Goal: Information Seeking & Learning: Find specific fact

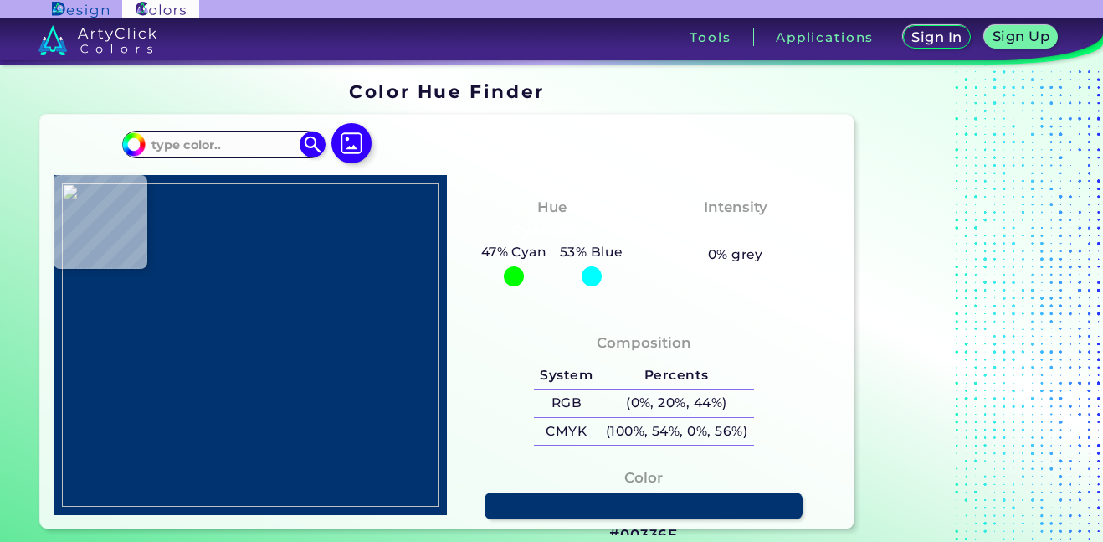
type input "#2f4f4f"
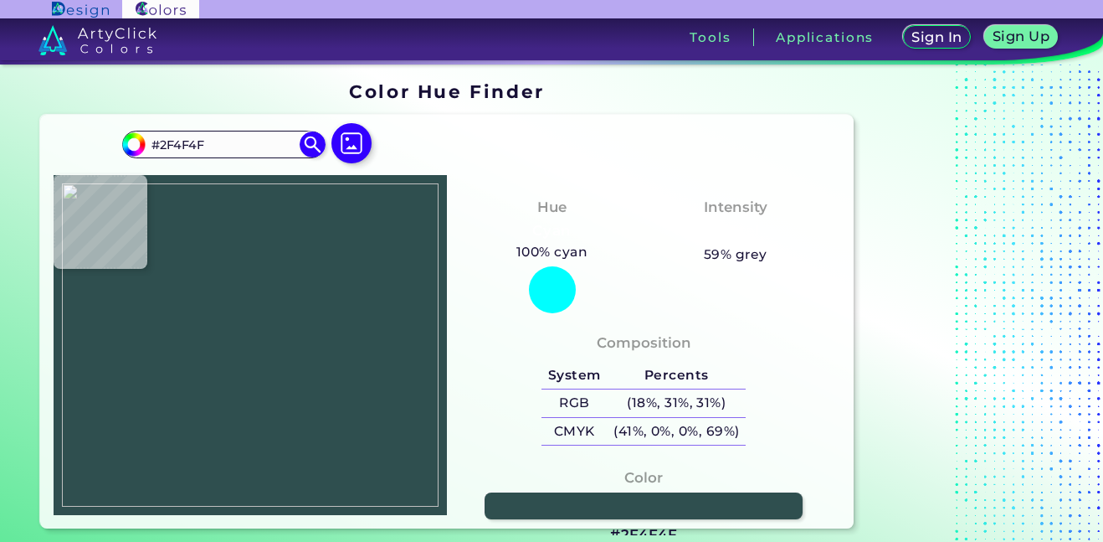
click at [224, 159] on div "#2f4f4f #2F4F4F Acadia ◉ Acid Green ◉ Aero Blue ◉ Alabaster ◉ Albescent White ◉…" at bounding box center [250, 151] width 256 height 47
click at [228, 150] on input "#2F4F4F" at bounding box center [224, 144] width 156 height 23
paste input "#"
type input "##2F4F4F"
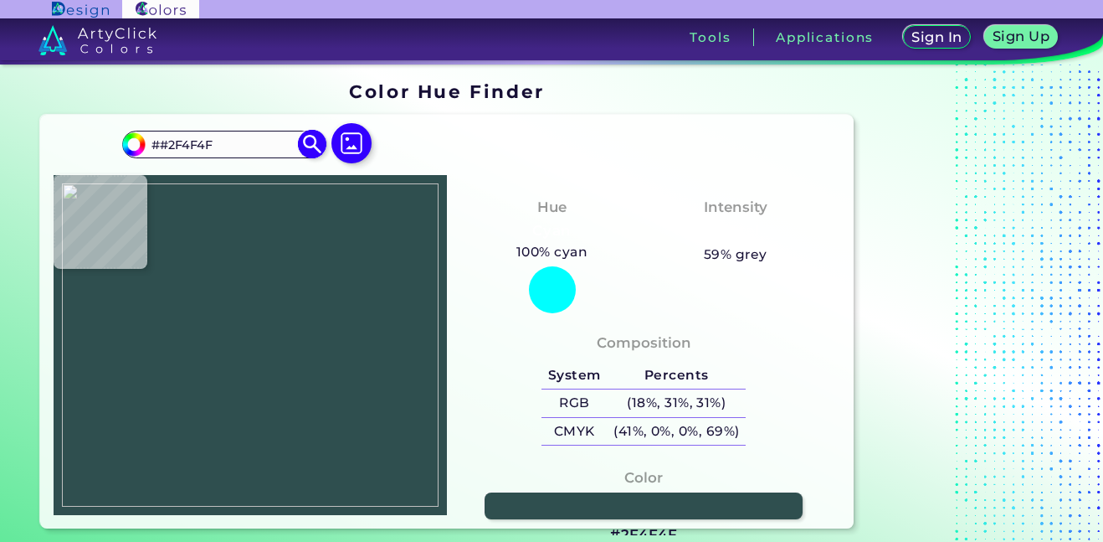
click at [162, 141] on input "##2F4F4F" at bounding box center [224, 144] width 156 height 23
type input "#000000"
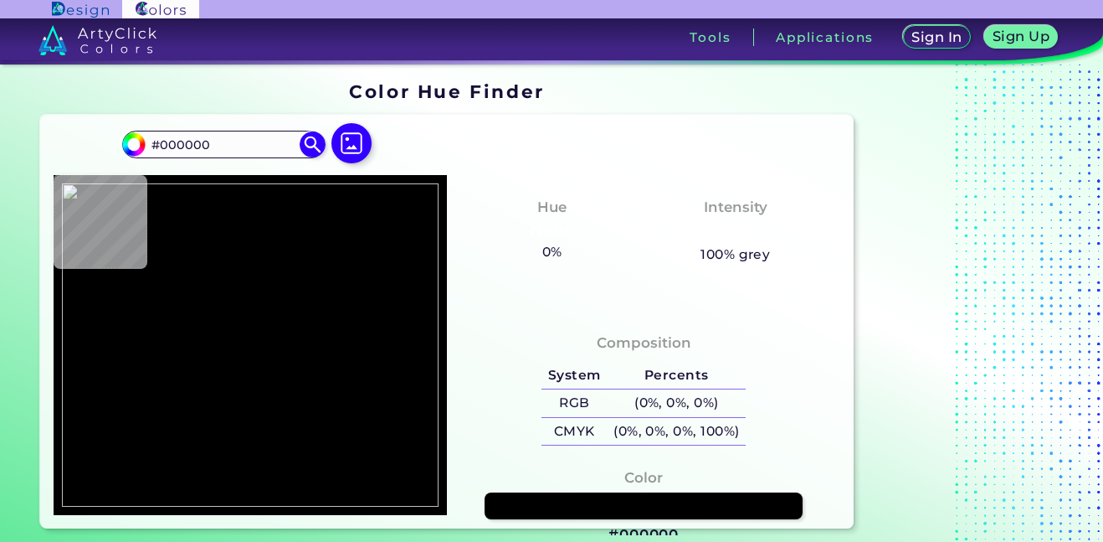
type input "#"
paste input "#2F4F4F"
type input "#2F4F4F"
type input "#2f4f4f"
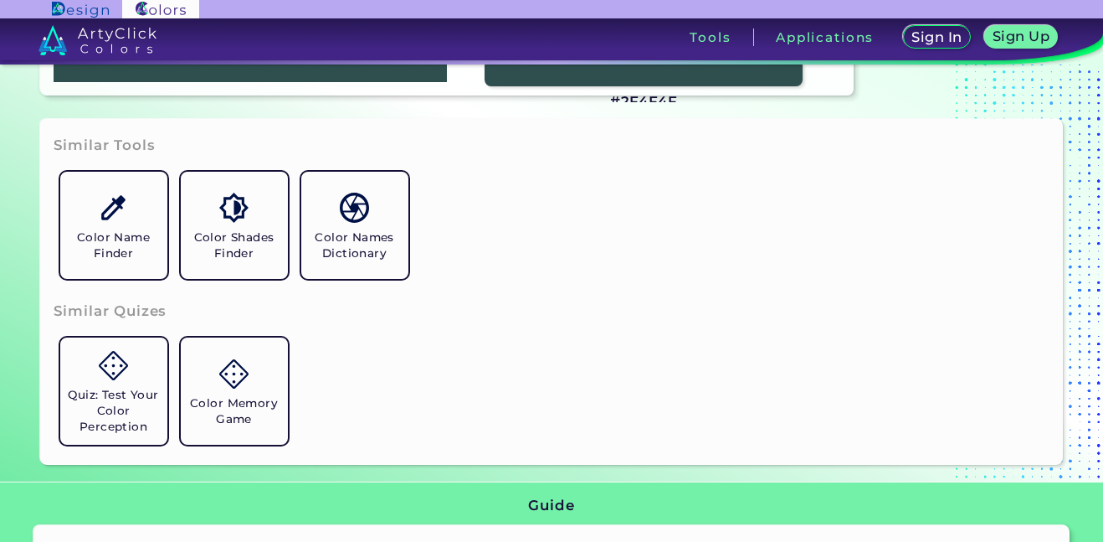
scroll to position [429, 0]
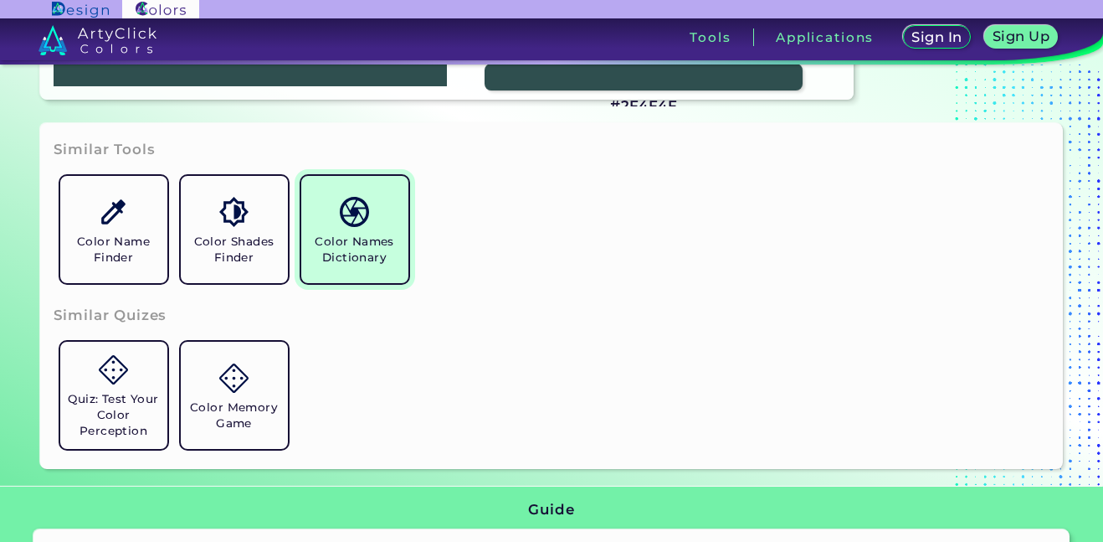
click at [396, 258] on h5 "Color Names Dictionary" at bounding box center [355, 250] width 94 height 32
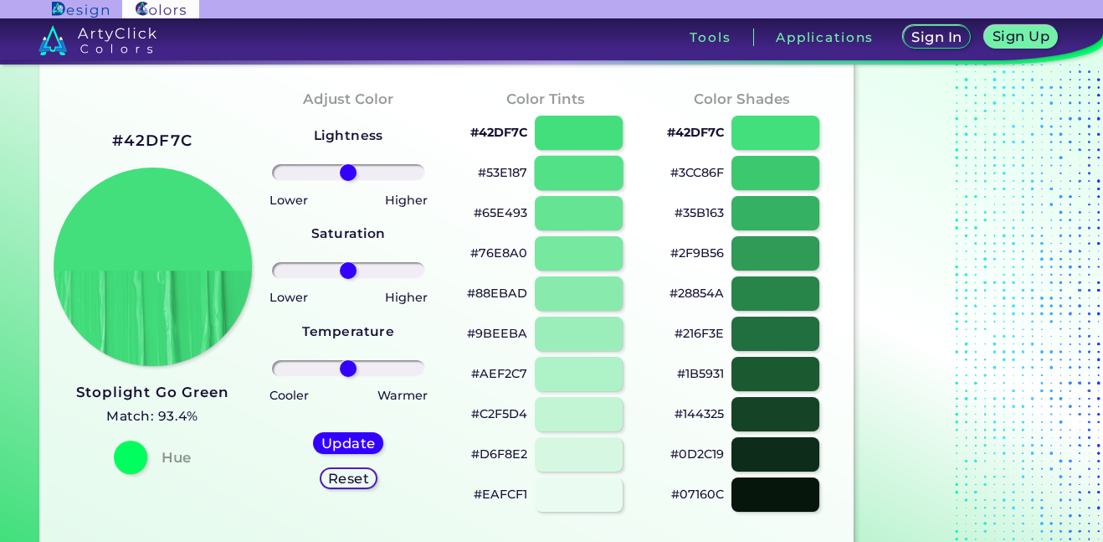
click at [597, 181] on div at bounding box center [579, 173] width 89 height 34
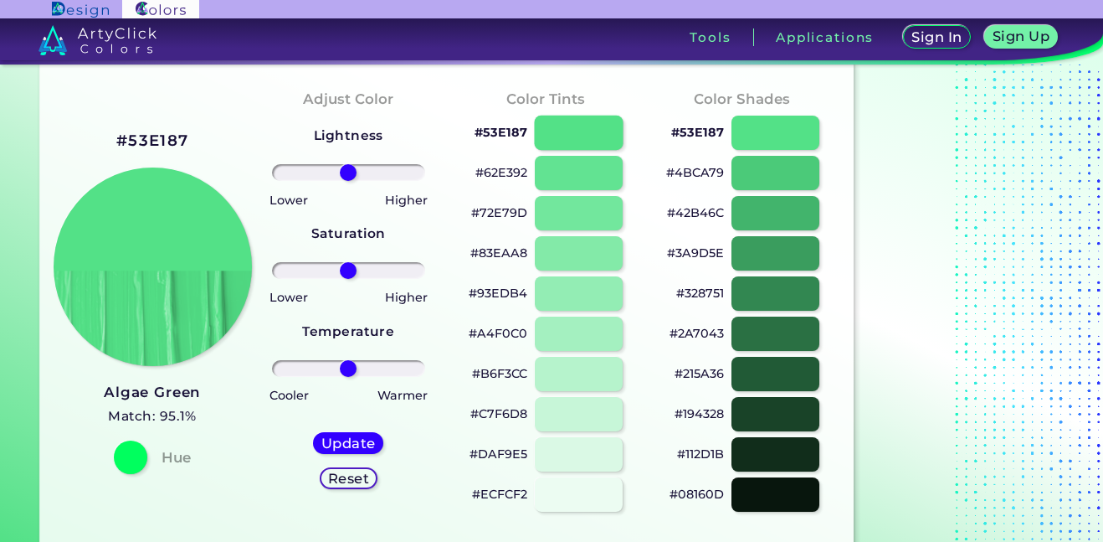
click at [593, 133] on div at bounding box center [579, 133] width 89 height 34
click at [779, 166] on div at bounding box center [776, 173] width 89 height 34
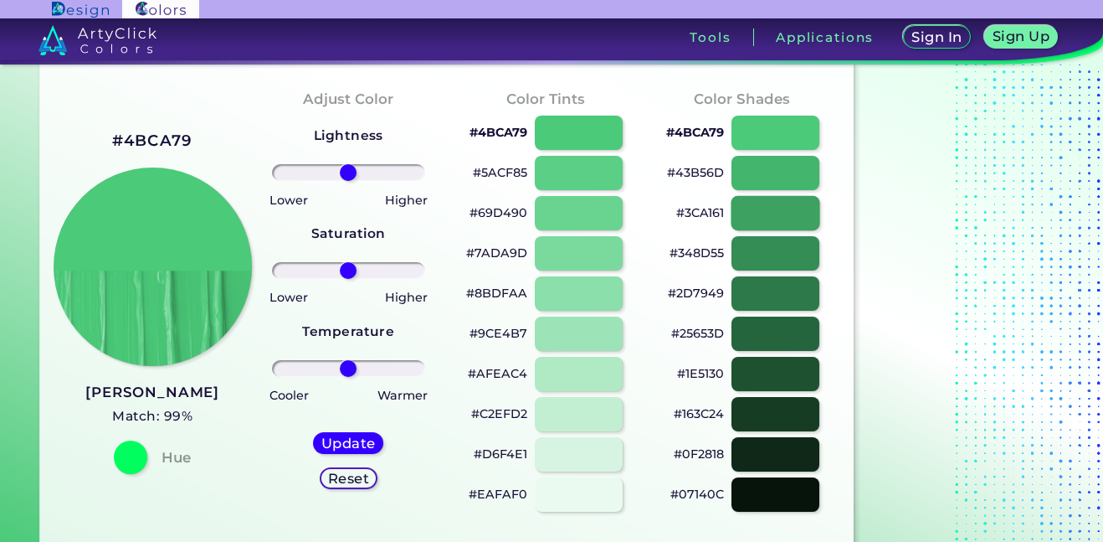
click at [791, 229] on div at bounding box center [776, 213] width 89 height 34
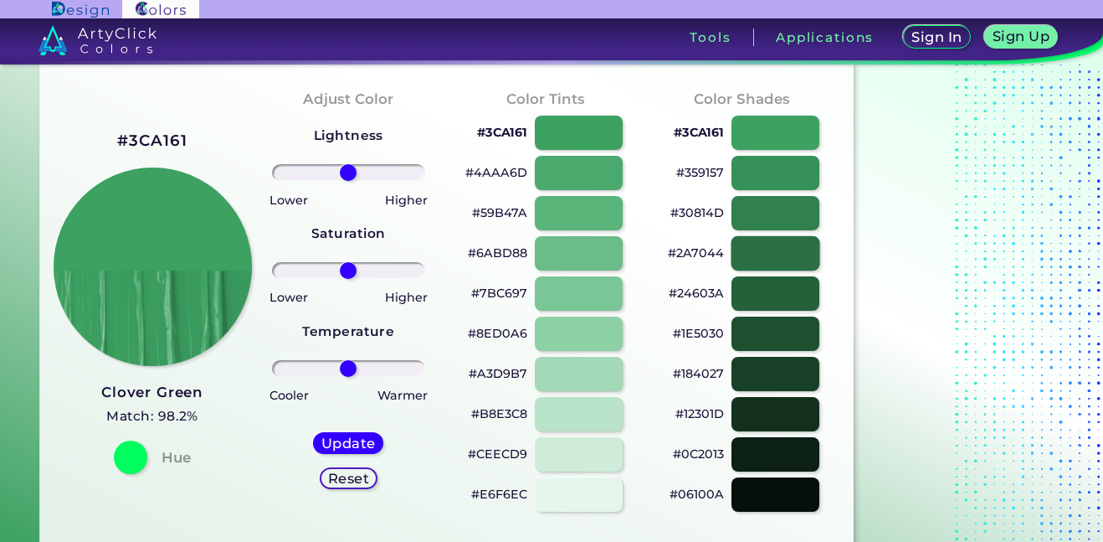
click at [801, 262] on div at bounding box center [776, 253] width 89 height 34
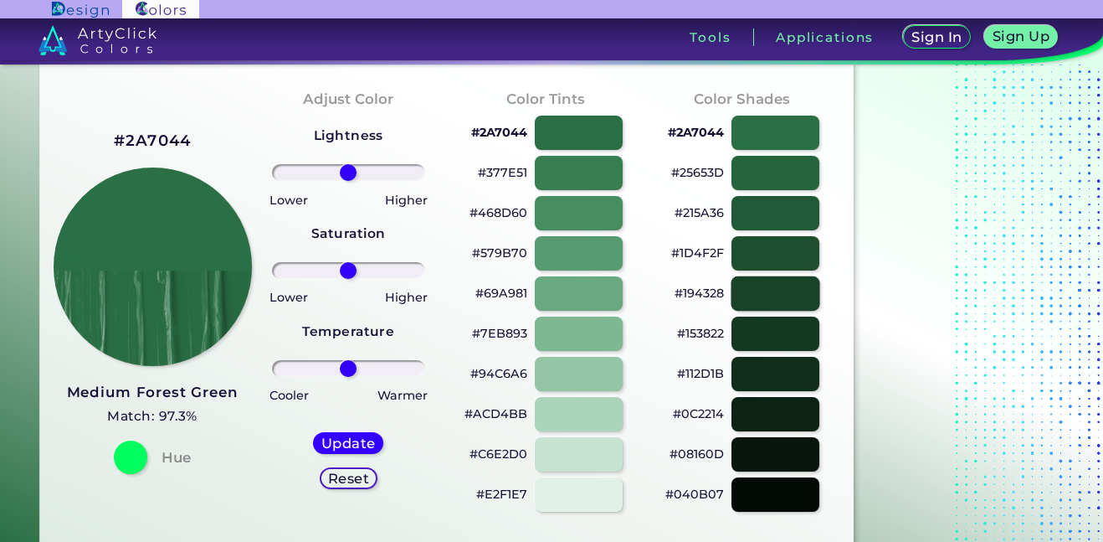
click at [792, 298] on div at bounding box center [776, 293] width 89 height 34
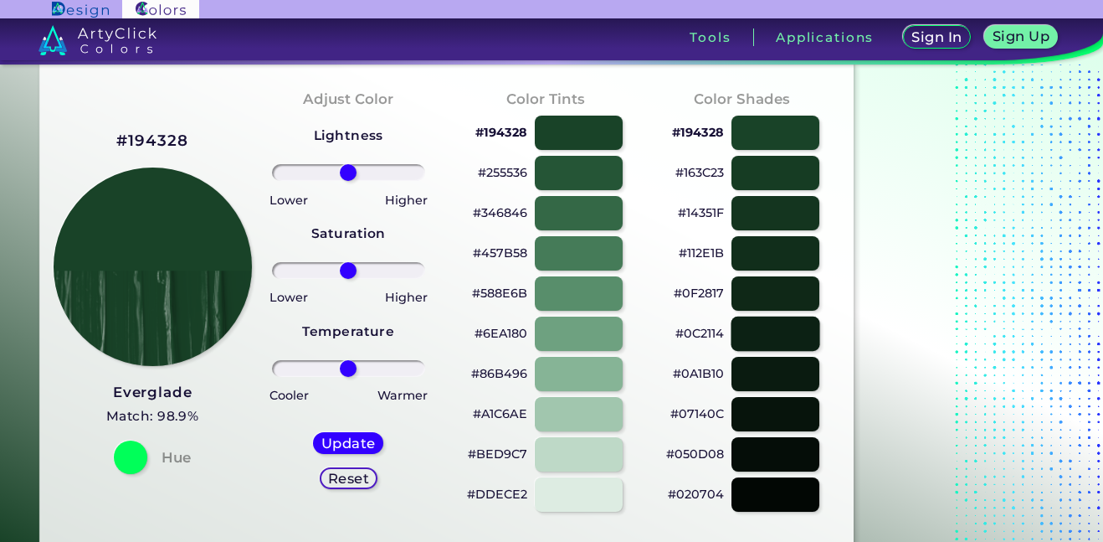
click at [788, 336] on div at bounding box center [776, 333] width 89 height 34
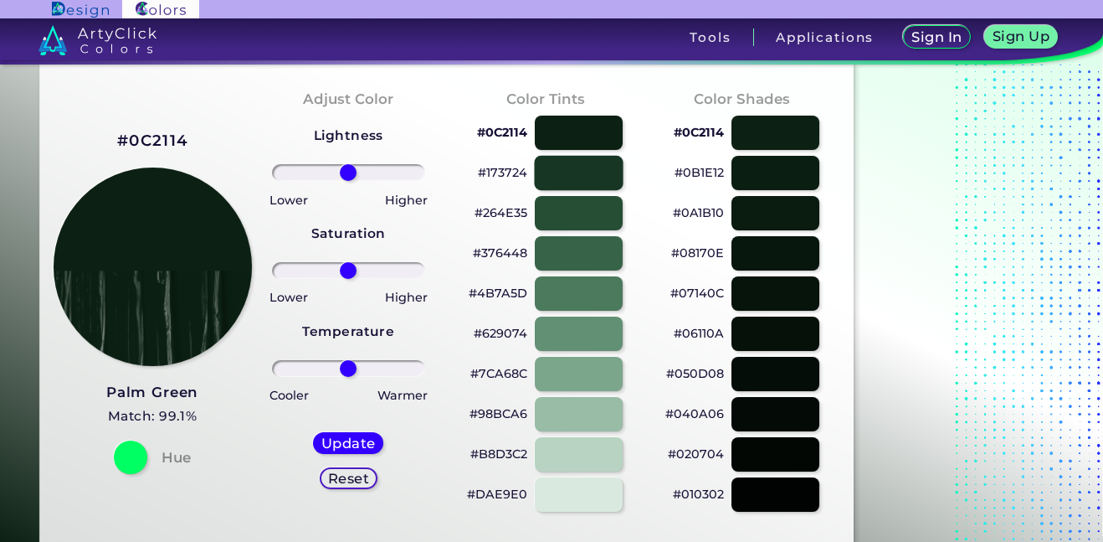
click at [577, 186] on div at bounding box center [579, 173] width 89 height 34
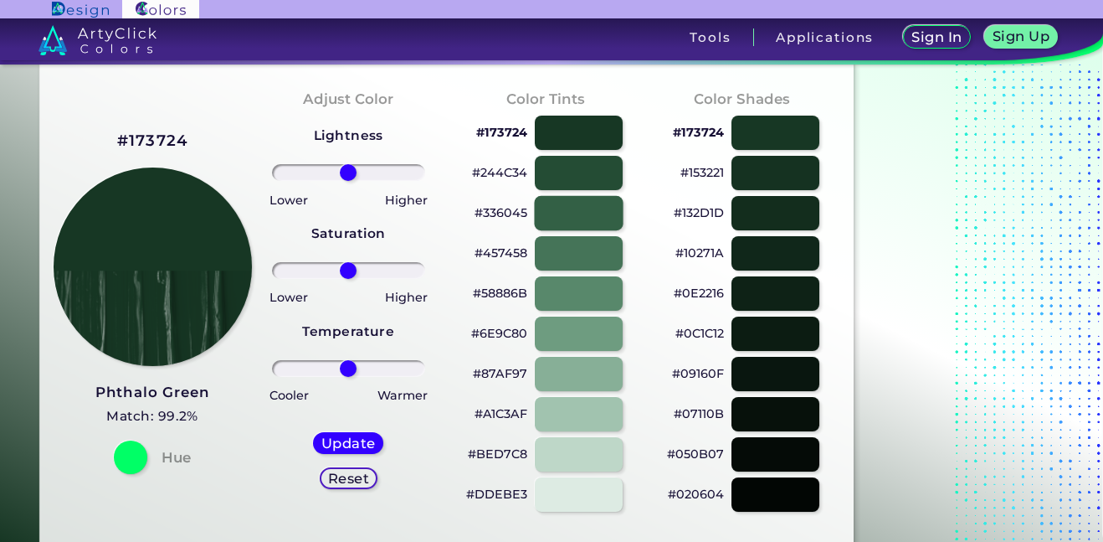
click at [569, 206] on div at bounding box center [579, 213] width 89 height 34
type input "#336045"
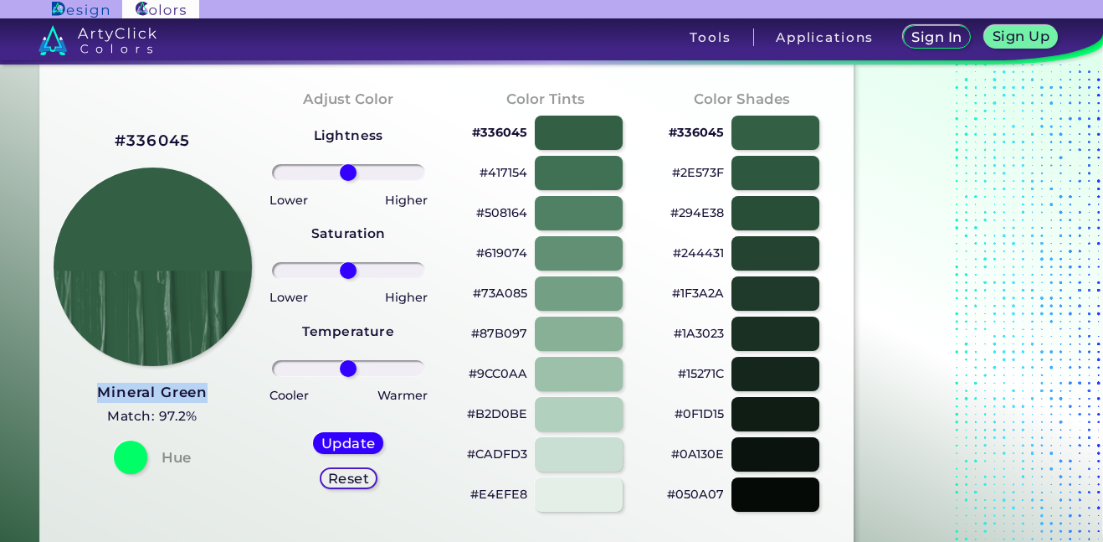
drag, startPoint x: 93, startPoint y: 391, endPoint x: 223, endPoint y: 385, distance: 130.7
click at [223, 385] on div "#336045 Mineral Green Match: 97.2% Hue" at bounding box center [152, 300] width 197 height 455
copy h3 "Mineral Green"
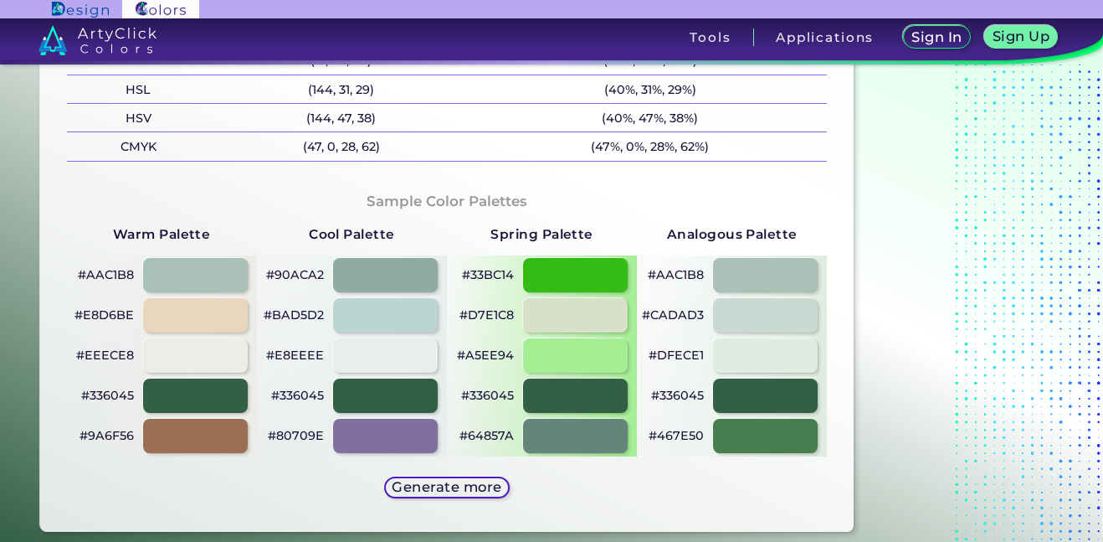
scroll to position [742, 0]
